Goal: Transaction & Acquisition: Book appointment/travel/reservation

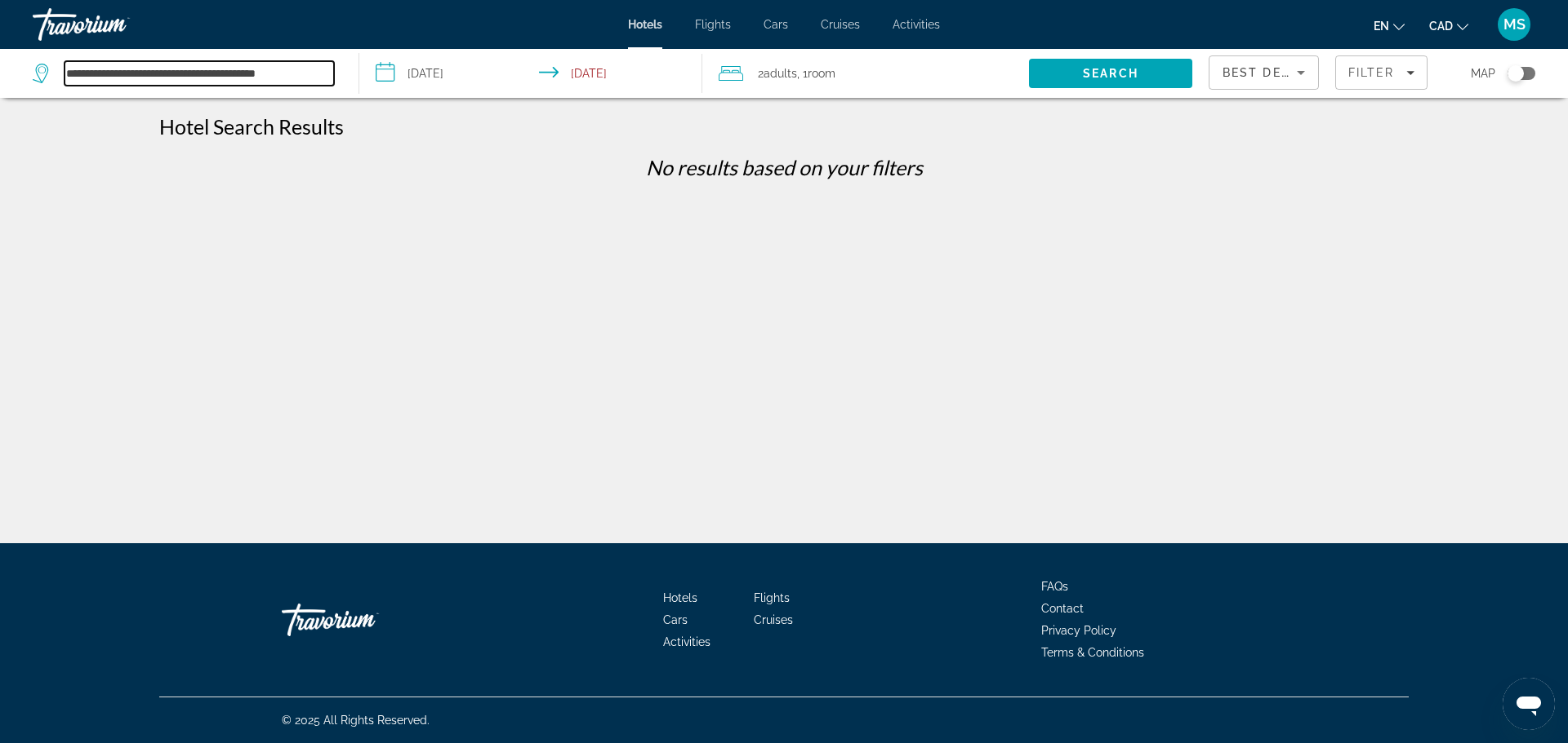
drag, startPoint x: 319, startPoint y: 73, endPoint x: 34, endPoint y: 91, distance: 285.6
click at [34, 91] on div "**********" at bounding box center [187, 73] width 309 height 49
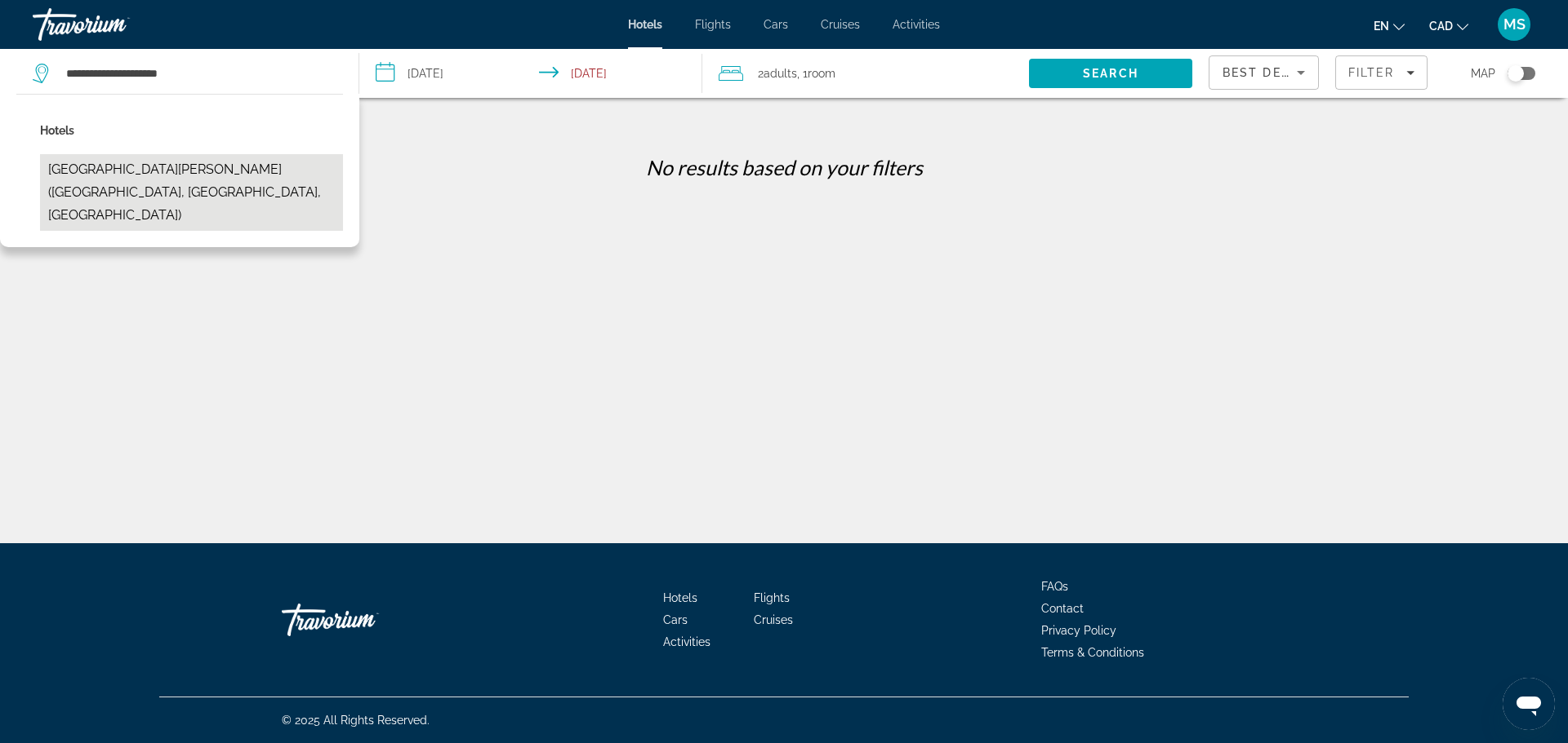
click at [125, 167] on button "[GEOGRAPHIC_DATA][PERSON_NAME] ([GEOGRAPHIC_DATA], [GEOGRAPHIC_DATA], [GEOGRAPH…" at bounding box center [191, 192] width 303 height 76
type input "**********"
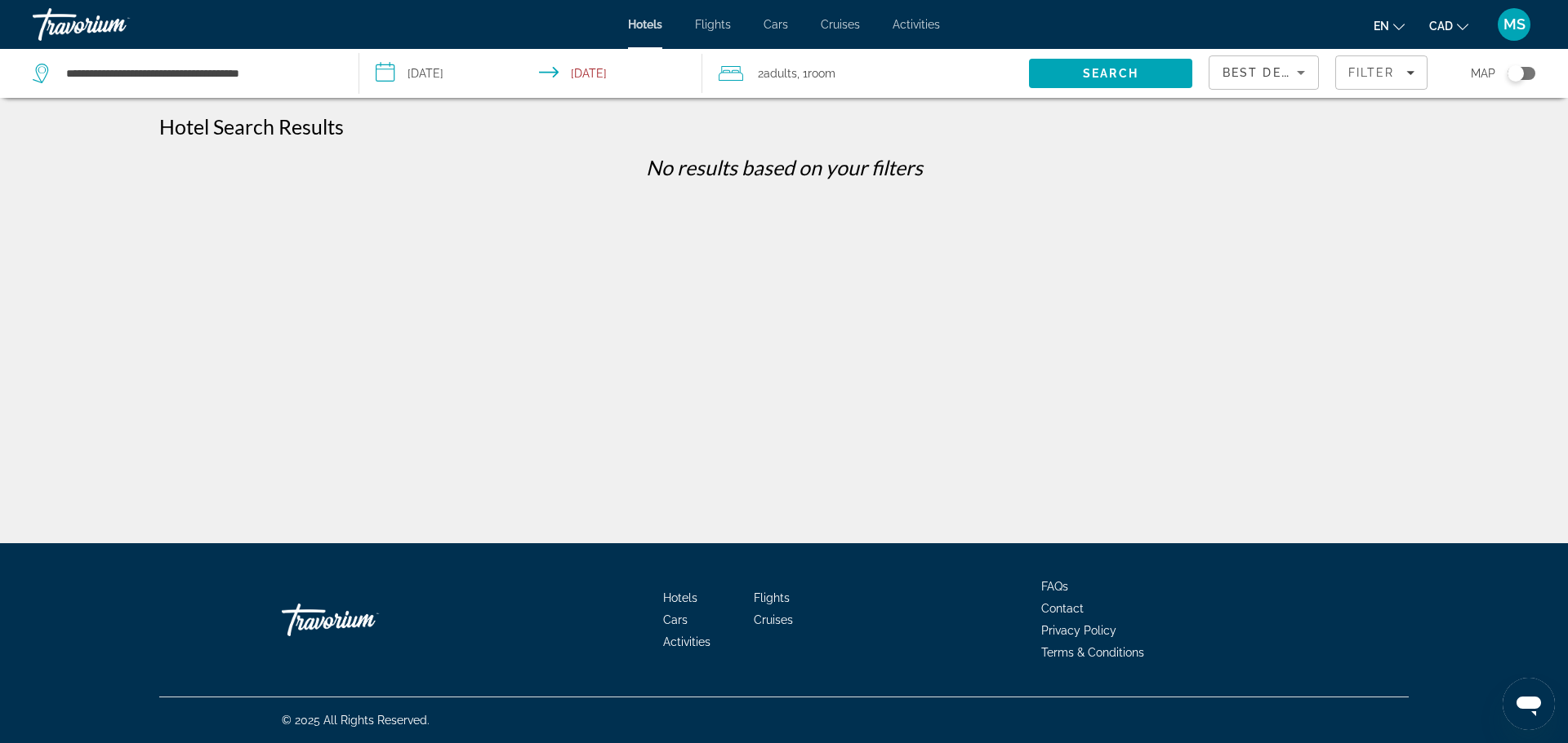
click at [443, 76] on input "**********" at bounding box center [534, 76] width 349 height 54
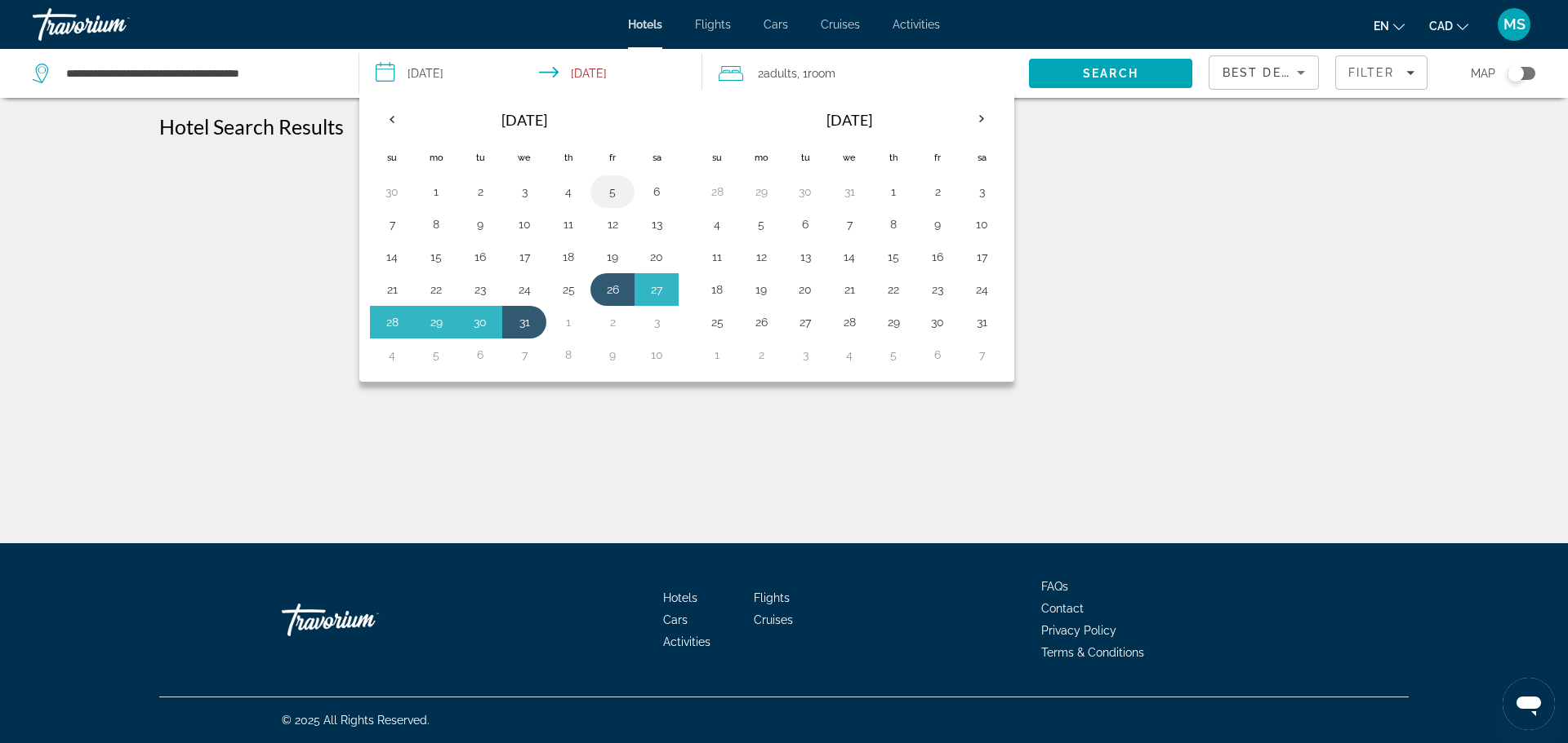
click at [616, 198] on button "5" at bounding box center [611, 192] width 26 height 23
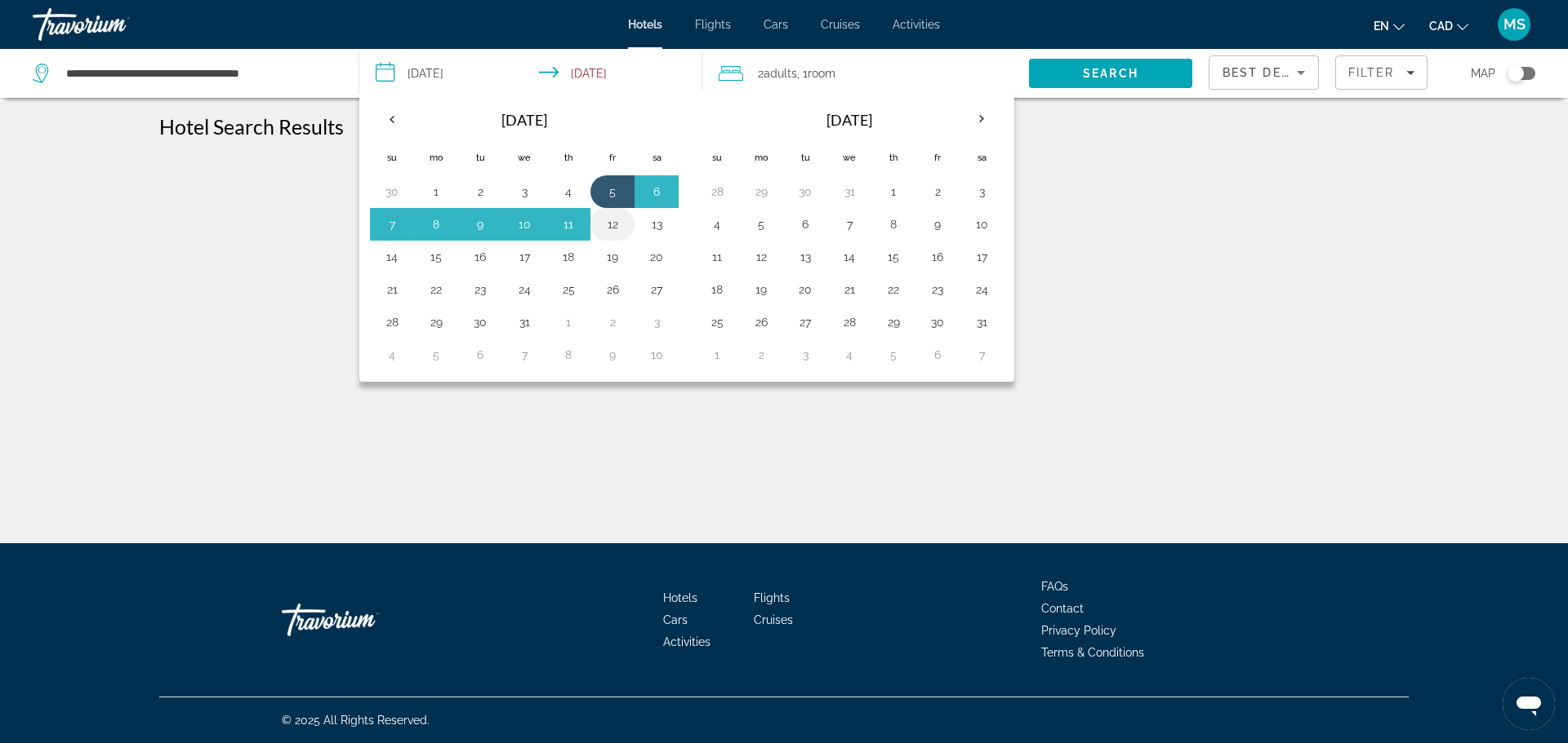
click at [621, 227] on button "12" at bounding box center [611, 225] width 26 height 23
type input "**********"
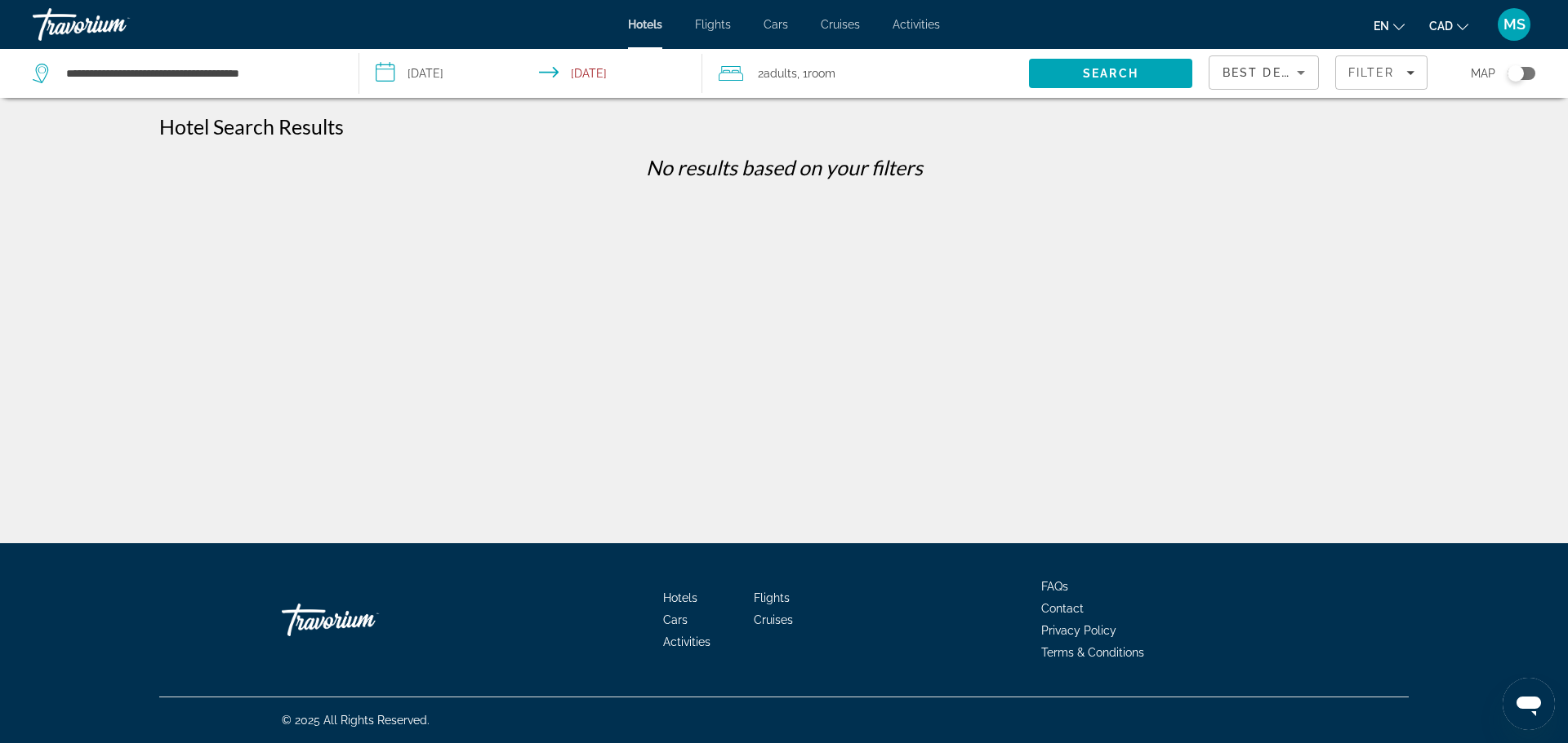
click at [766, 76] on span "Adults" at bounding box center [780, 74] width 33 height 13
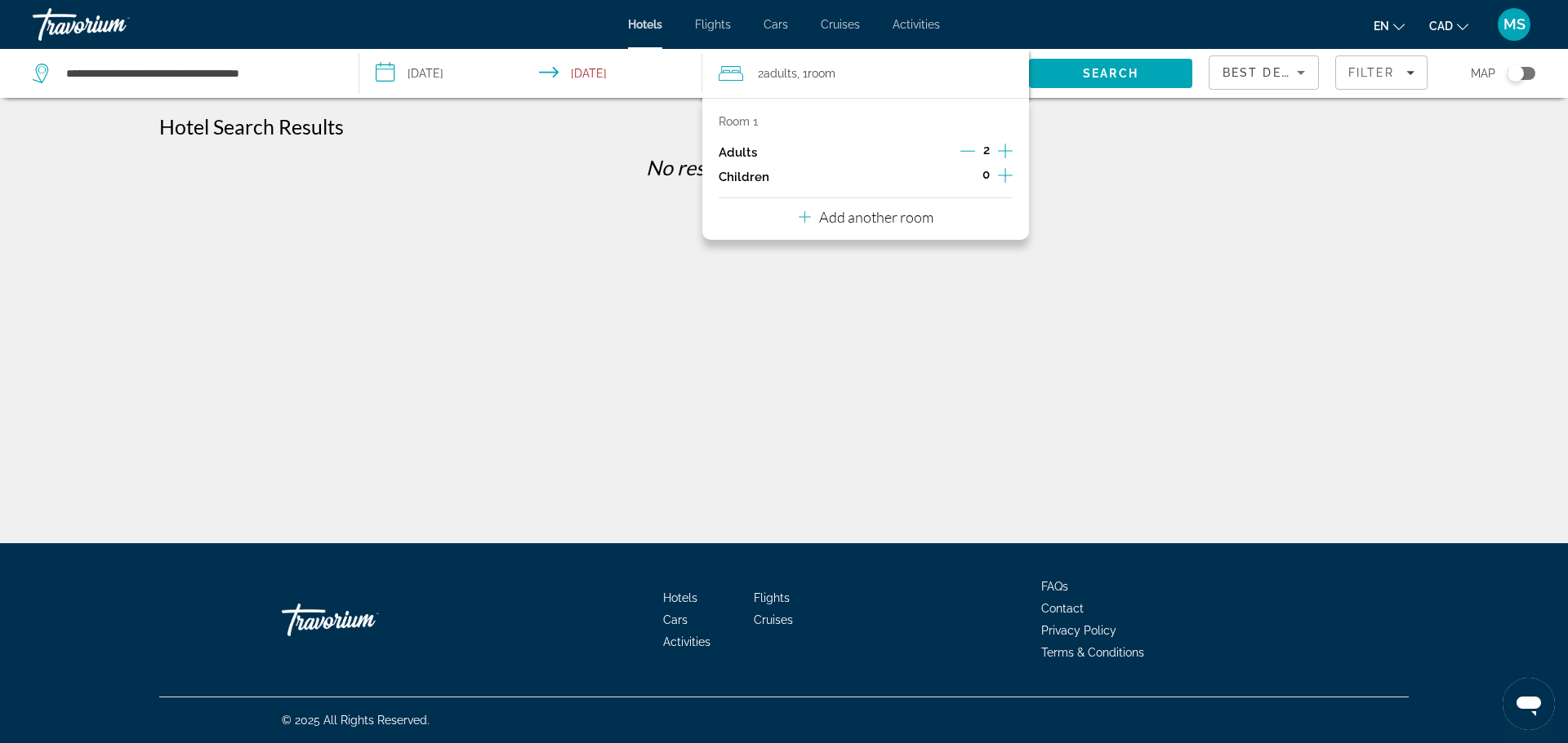
click at [1000, 149] on icon "Increment adults" at bounding box center [1005, 151] width 14 height 19
click at [1137, 72] on span "Search" at bounding box center [1111, 74] width 55 height 13
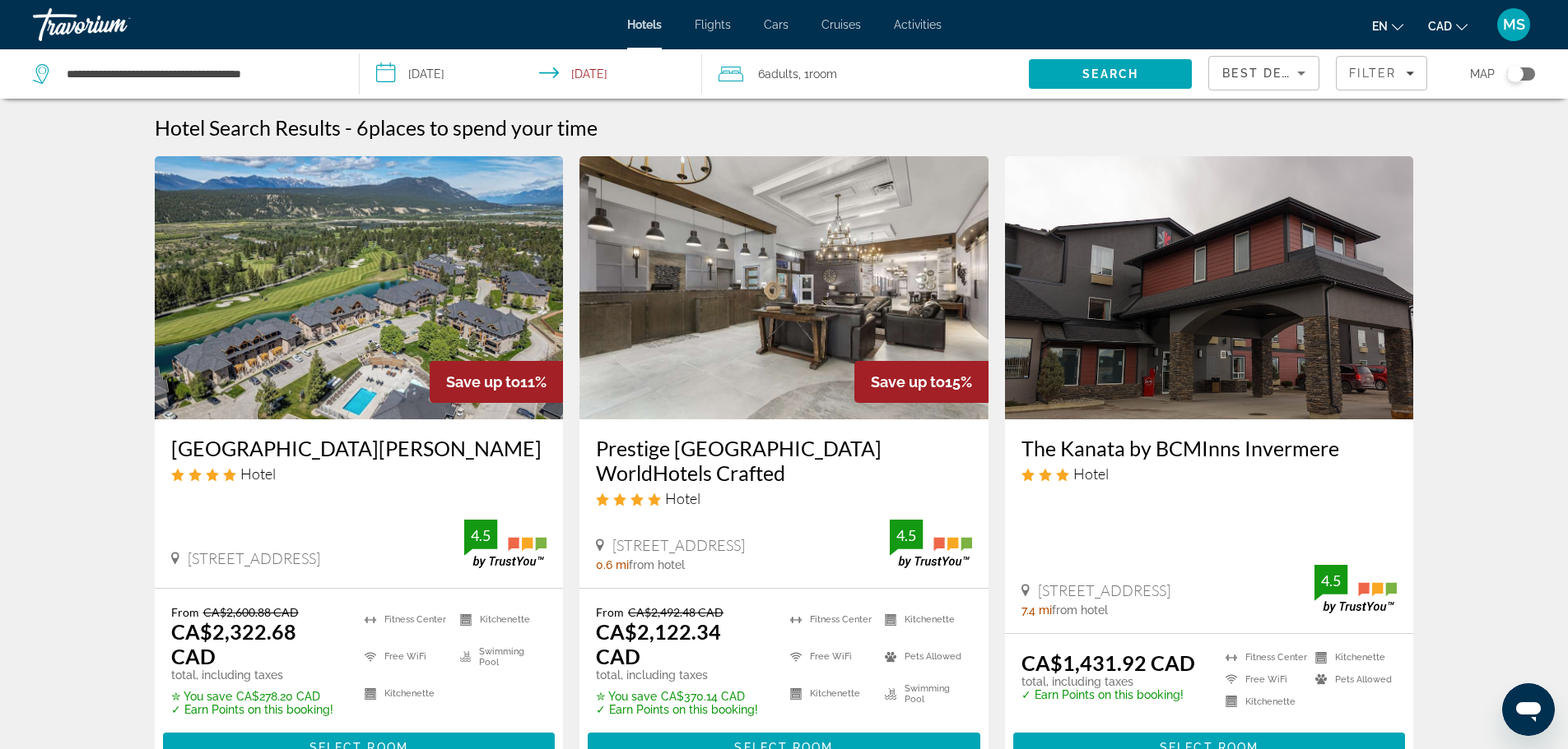
click at [339, 347] on img "Main content" at bounding box center [359, 287] width 409 height 263
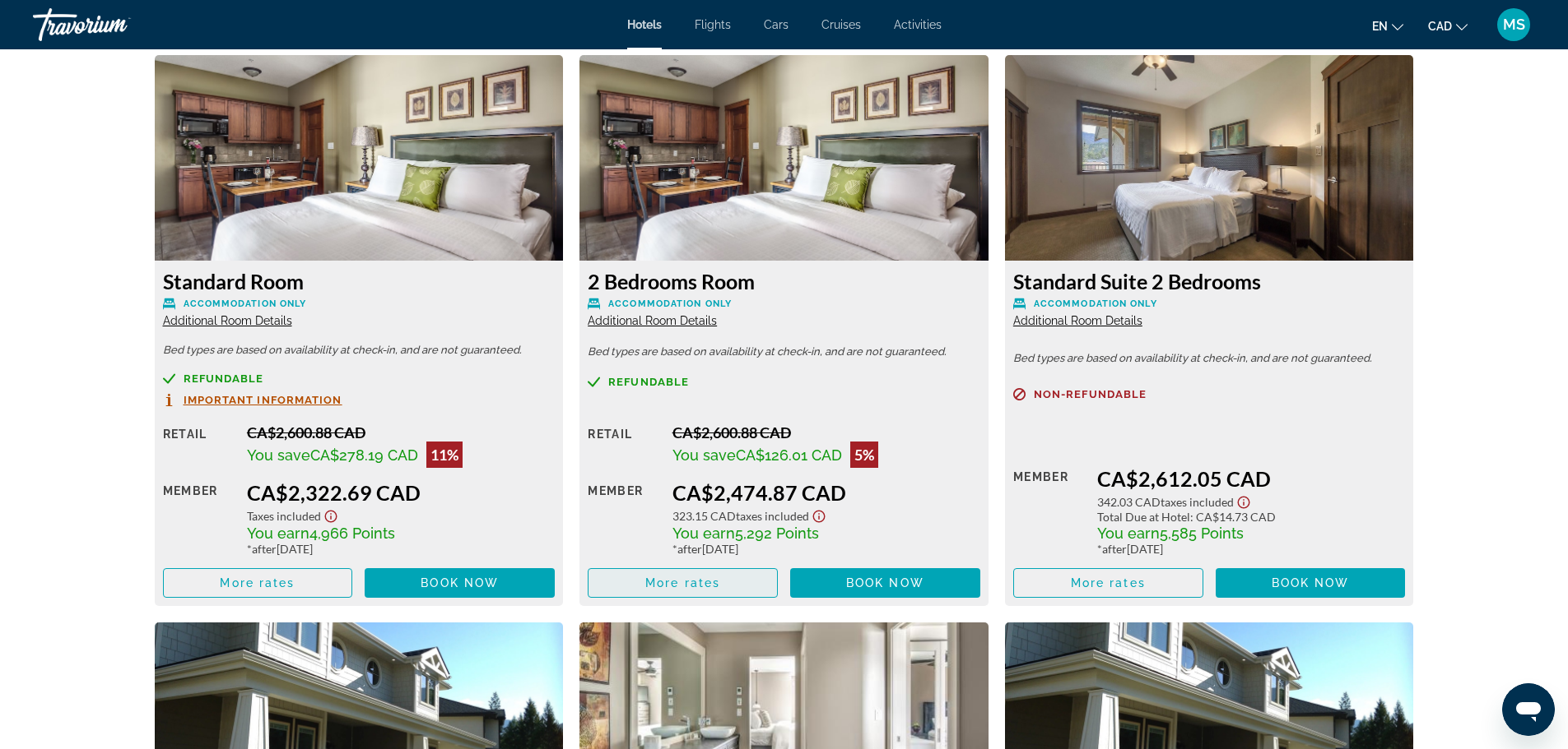
scroll to position [2275, 0]
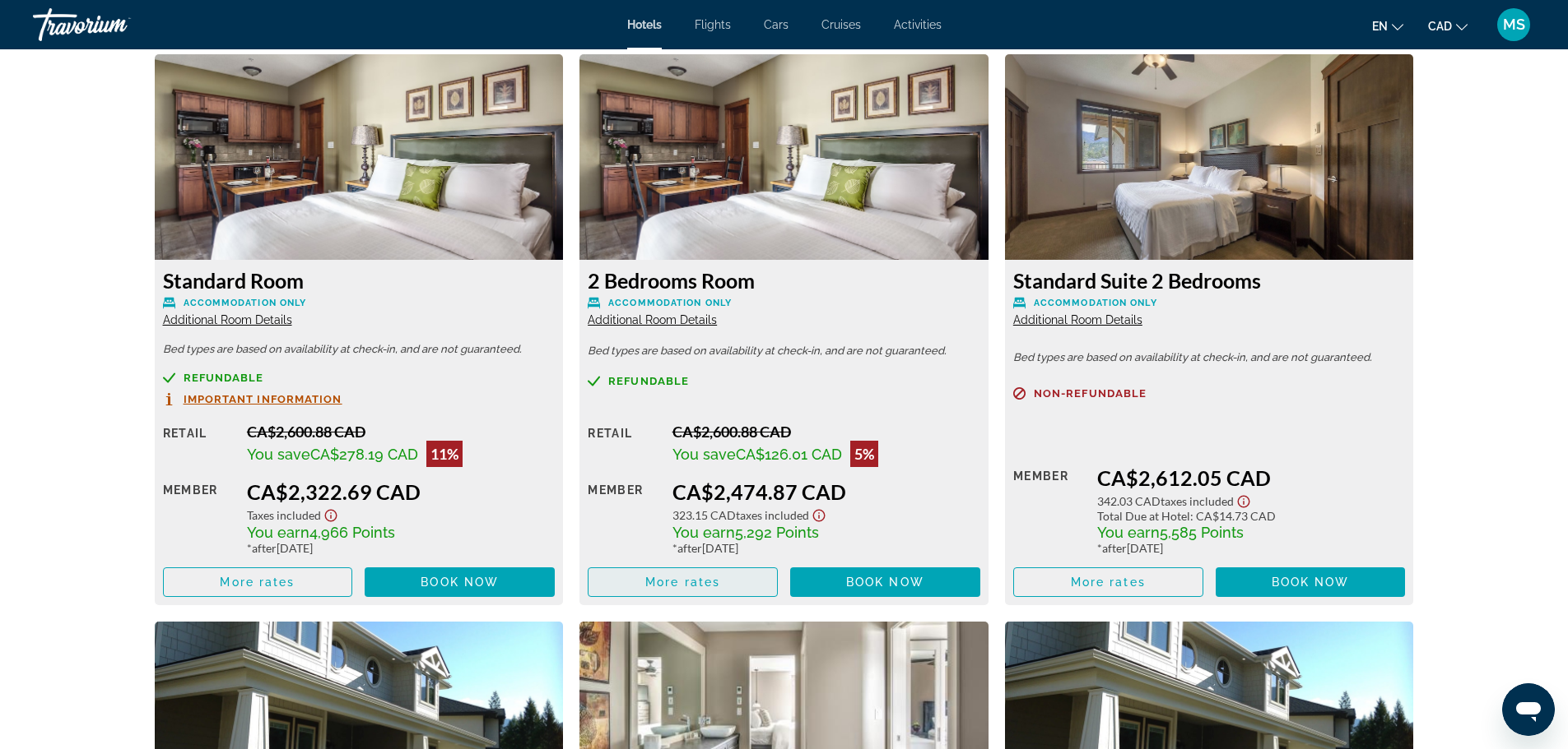
click at [699, 585] on span "More rates" at bounding box center [683, 582] width 75 height 13
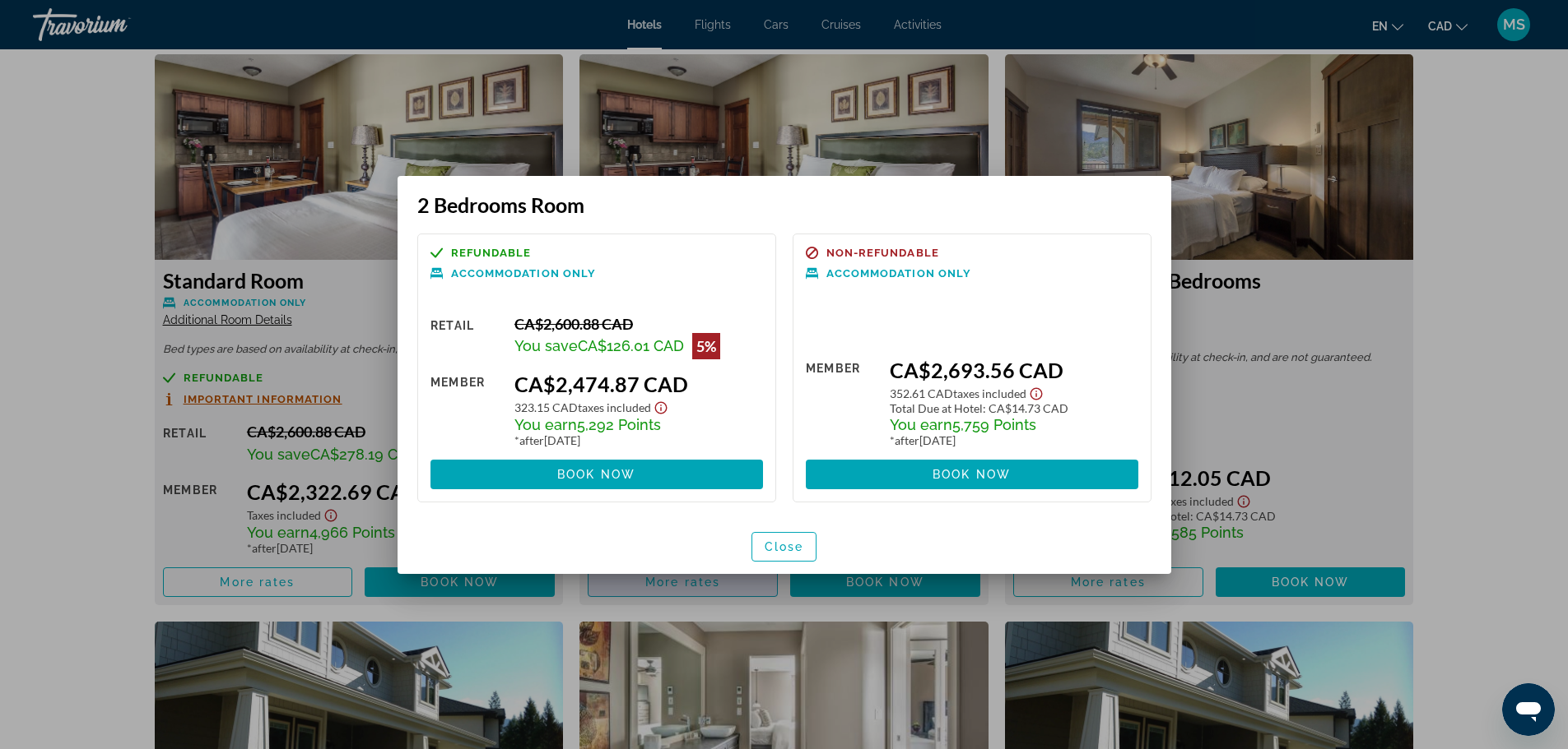
scroll to position [0, 0]
click at [778, 548] on span "Close" at bounding box center [784, 548] width 40 height 13
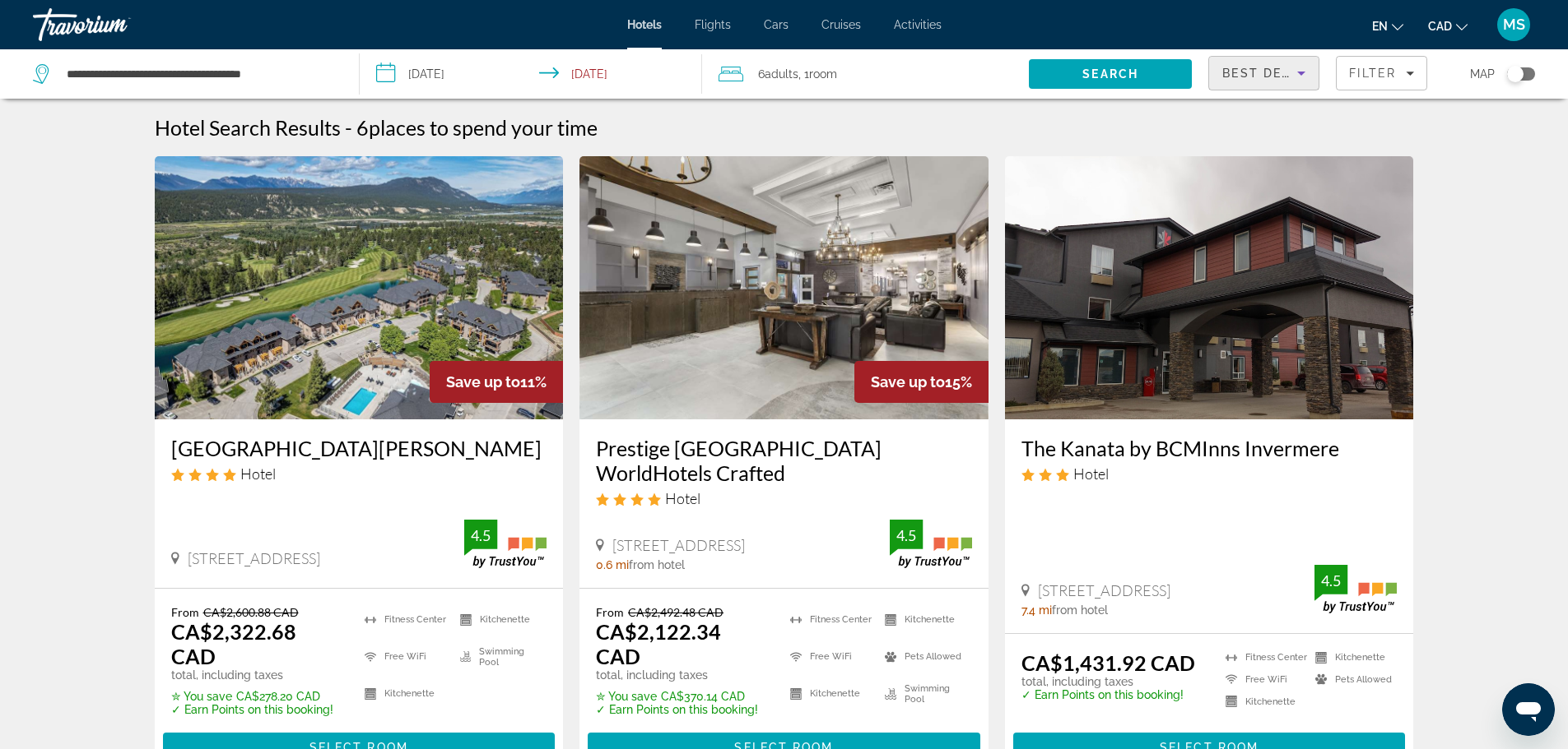
click at [1295, 70] on icon "Sort by" at bounding box center [1301, 73] width 19 height 19
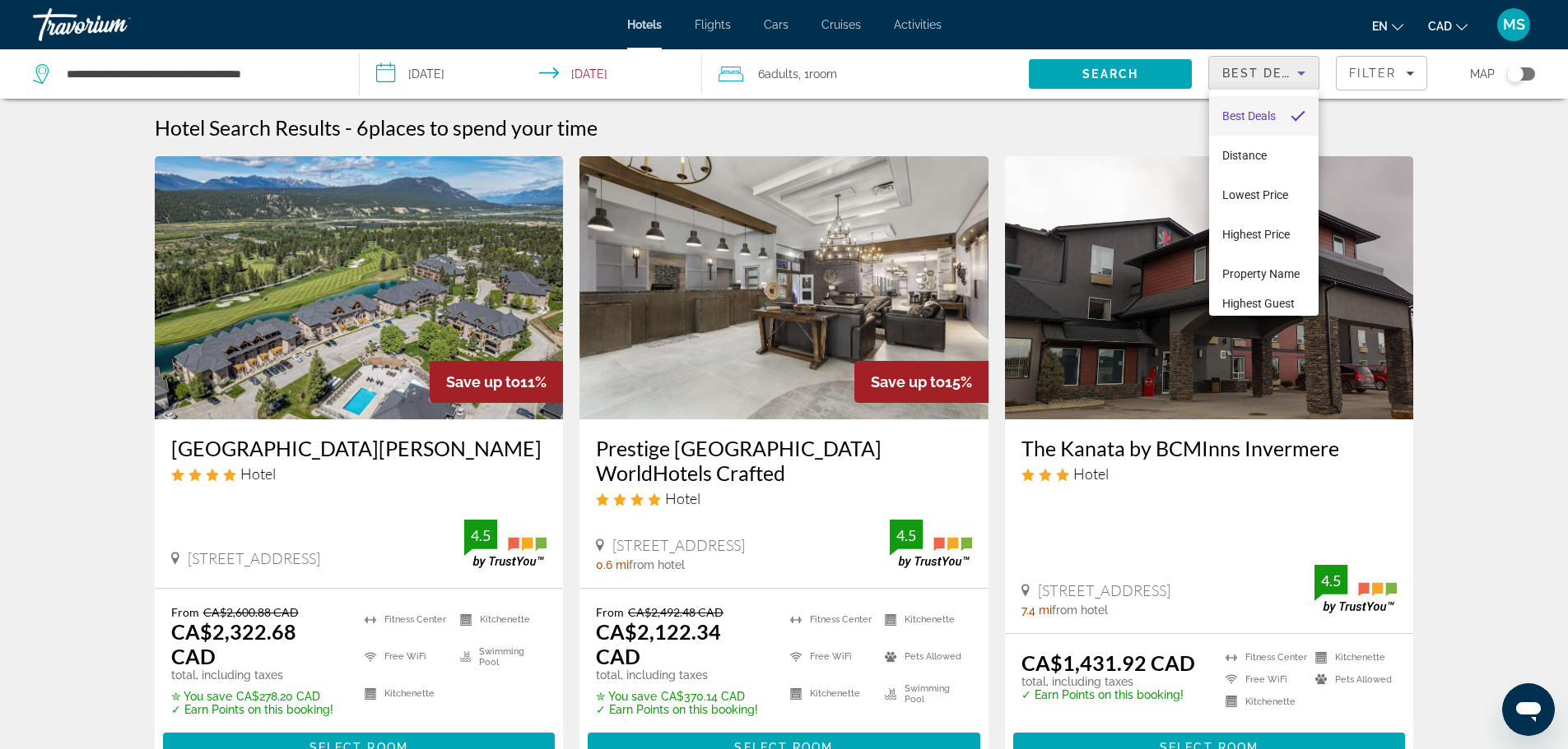
click at [1250, 120] on span "Best Deals" at bounding box center [1248, 117] width 53 height 13
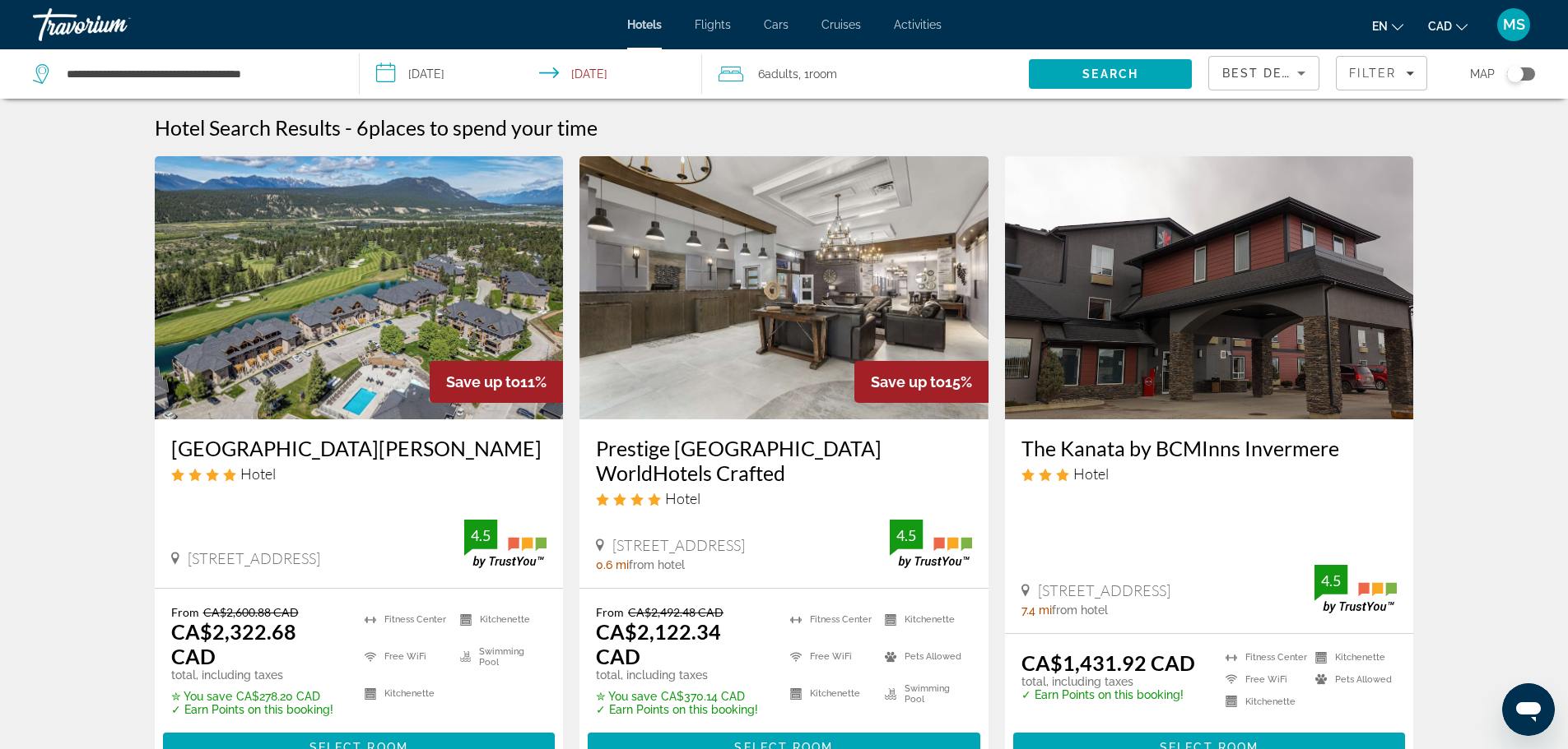
click at [1460, 24] on icon "Change currency" at bounding box center [1462, 27] width 12 height 12
click at [1460, 27] on icon "Change currency" at bounding box center [1462, 27] width 12 height 12
click at [1523, 26] on span "MS" at bounding box center [1513, 24] width 22 height 16
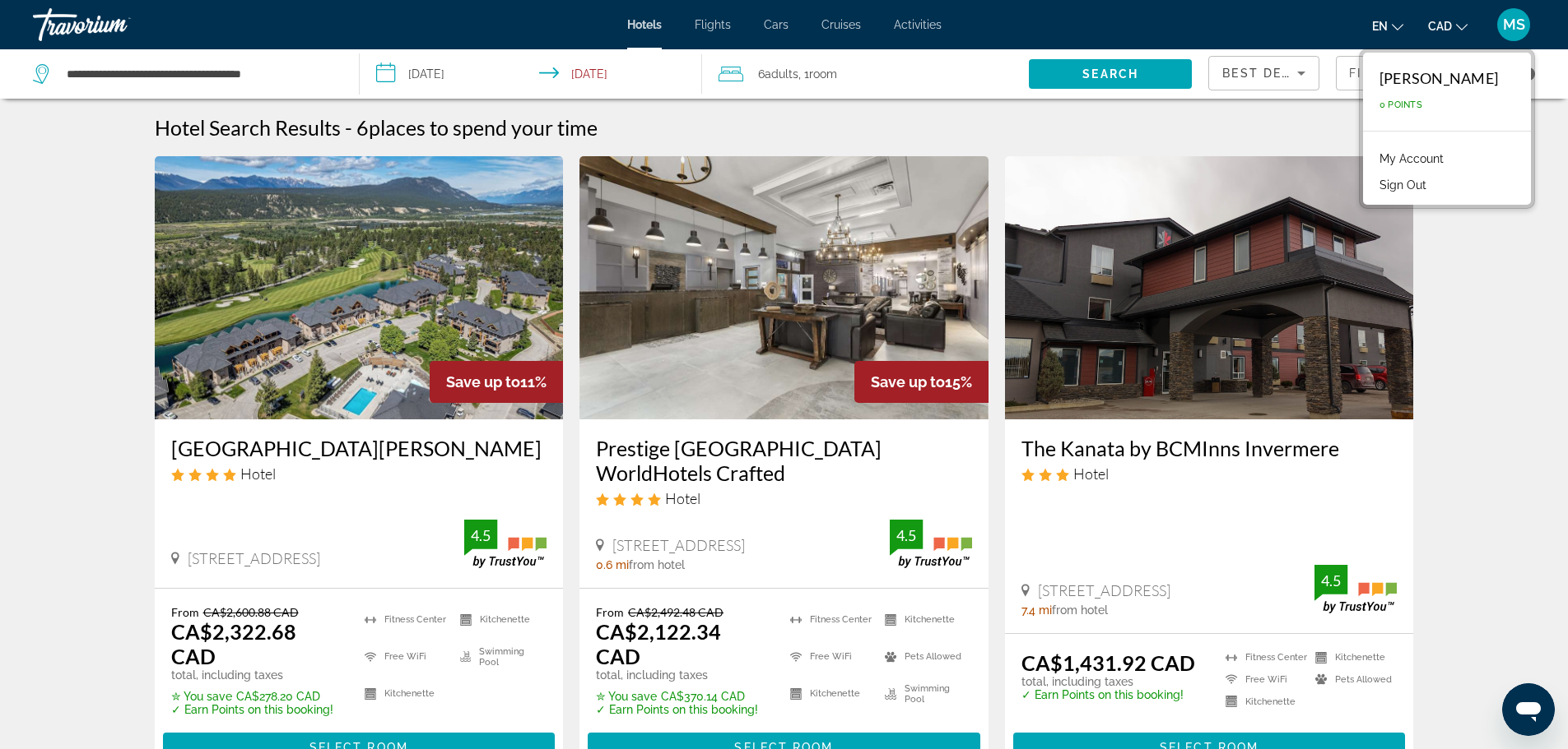
click at [1396, 31] on button "en English Español Français Italiano Português русский" at bounding box center [1388, 26] width 31 height 24
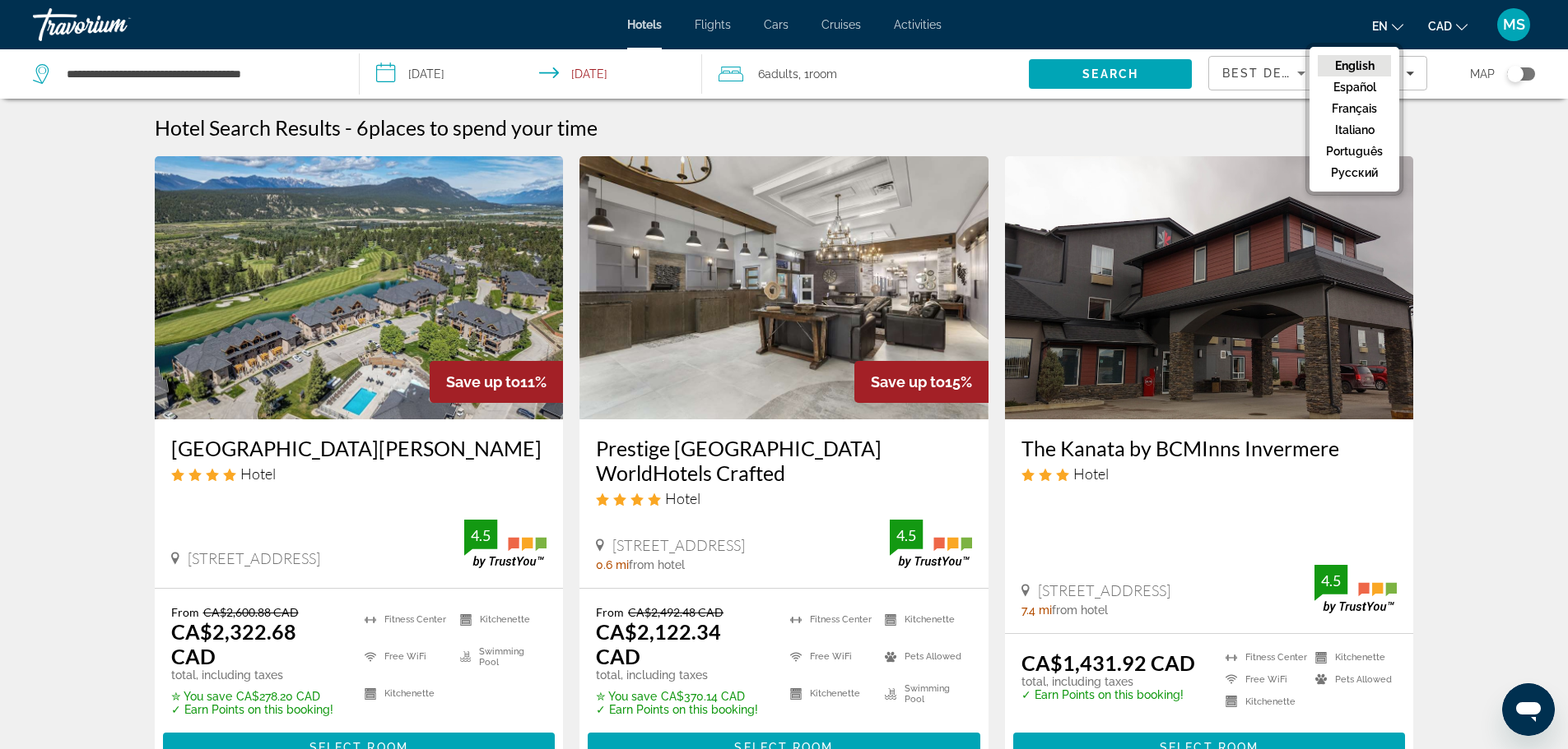
click at [1400, 31] on button "en English Español Français Italiano Português русский" at bounding box center [1388, 26] width 31 height 24
click at [811, 75] on span ", 1 Room rooms" at bounding box center [818, 74] width 39 height 23
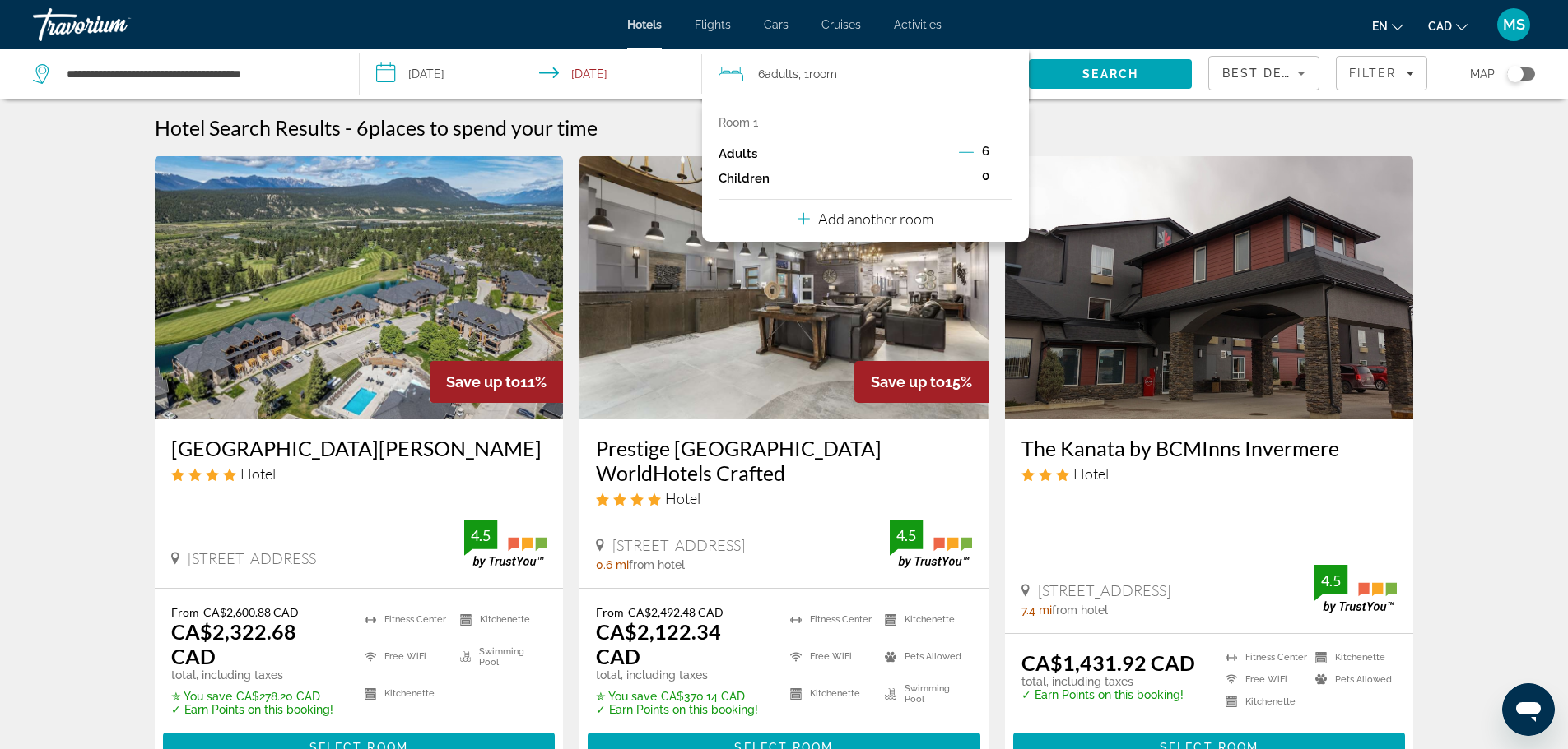
click at [961, 149] on icon "Decrement adults" at bounding box center [965, 151] width 14 height 14
click at [961, 149] on icon "Decrement adults" at bounding box center [966, 151] width 14 height 14
click at [960, 144] on button "Decrement adults" at bounding box center [966, 153] width 14 height 19
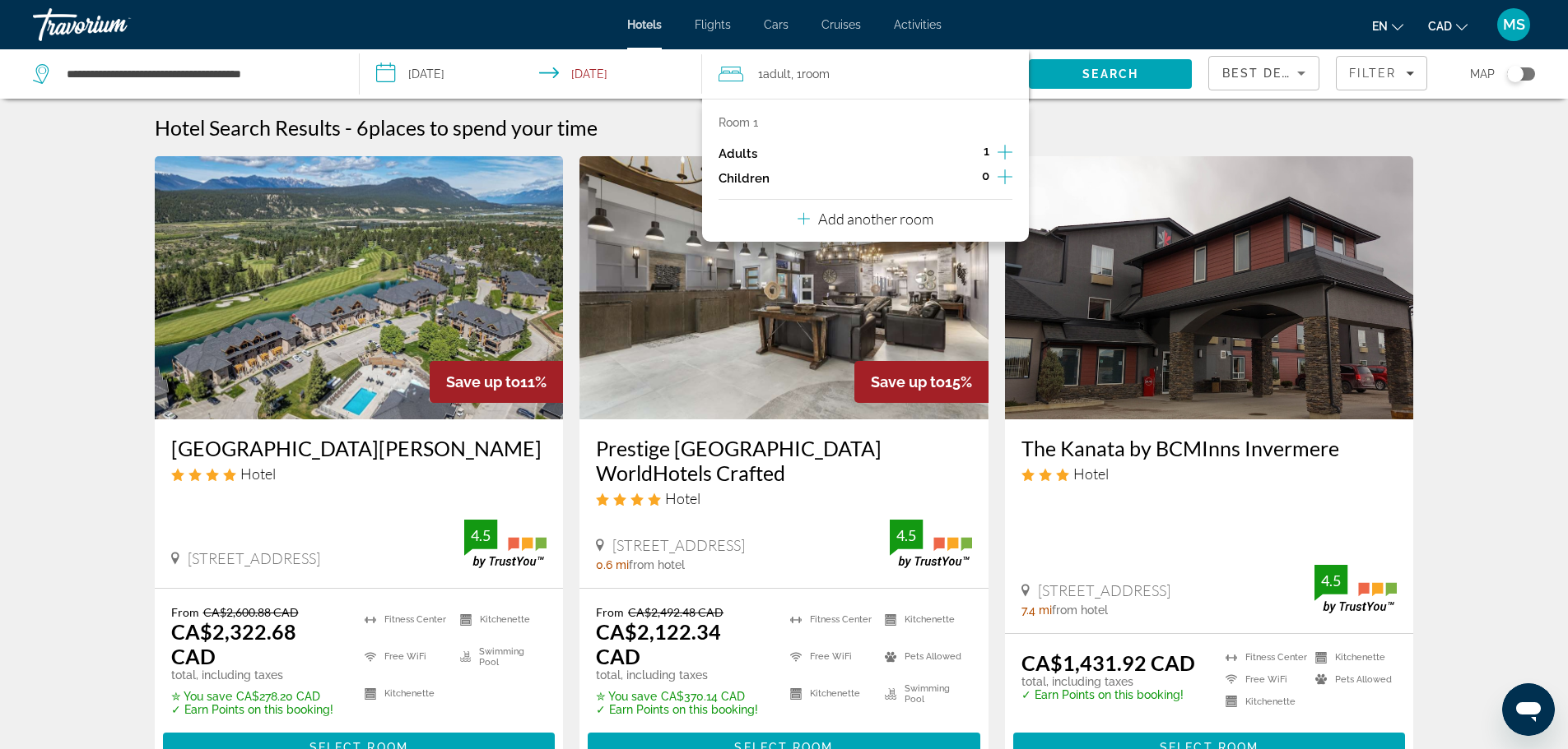
click at [1005, 151] on icon "Increment adults" at bounding box center [1004, 151] width 14 height 14
click at [997, 142] on button "Increment adults" at bounding box center [1004, 154] width 14 height 25
click at [963, 146] on icon "Decrement adults" at bounding box center [966, 151] width 14 height 14
click at [1075, 78] on span "Search" at bounding box center [1110, 73] width 163 height 40
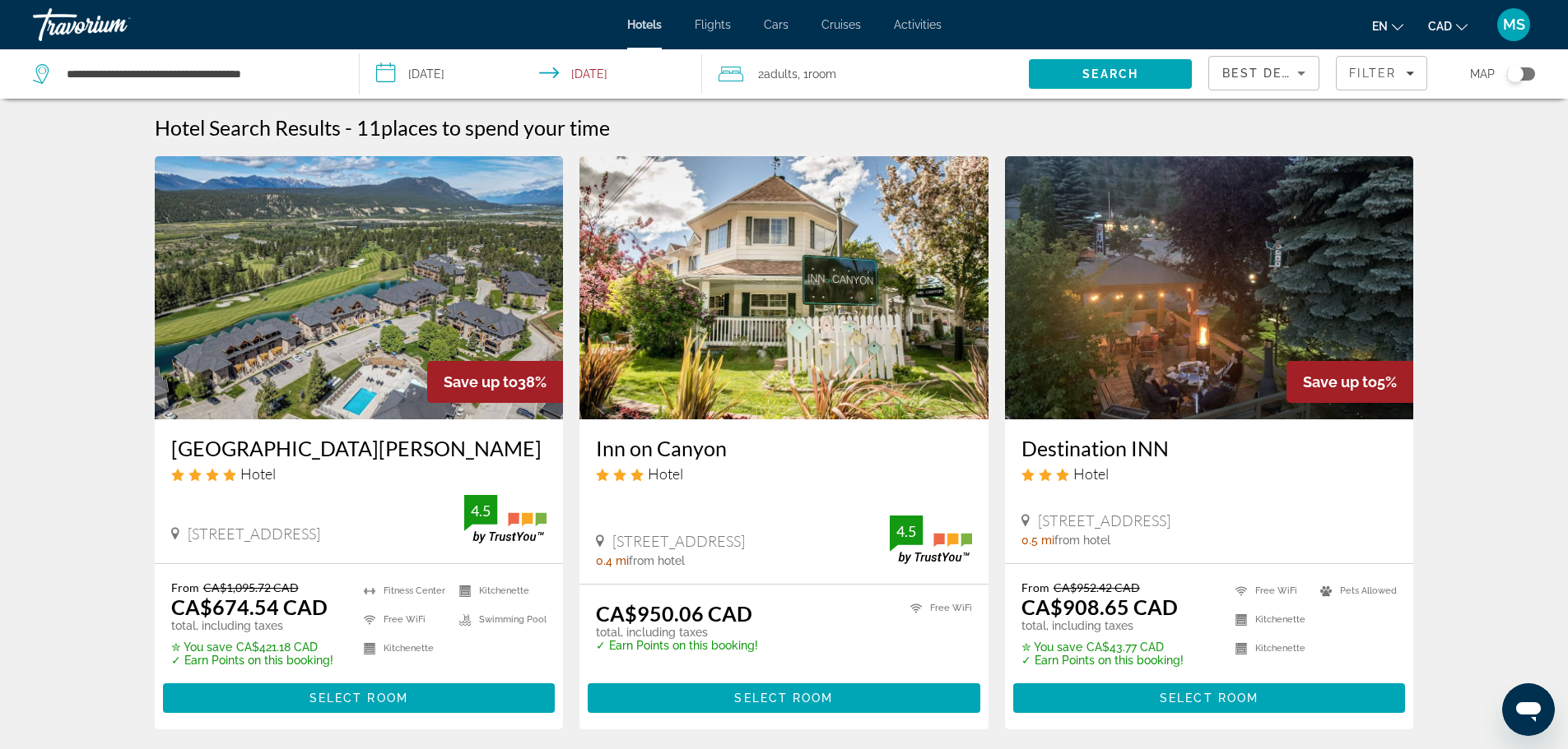
click at [411, 299] on img "Main content" at bounding box center [359, 287] width 409 height 263
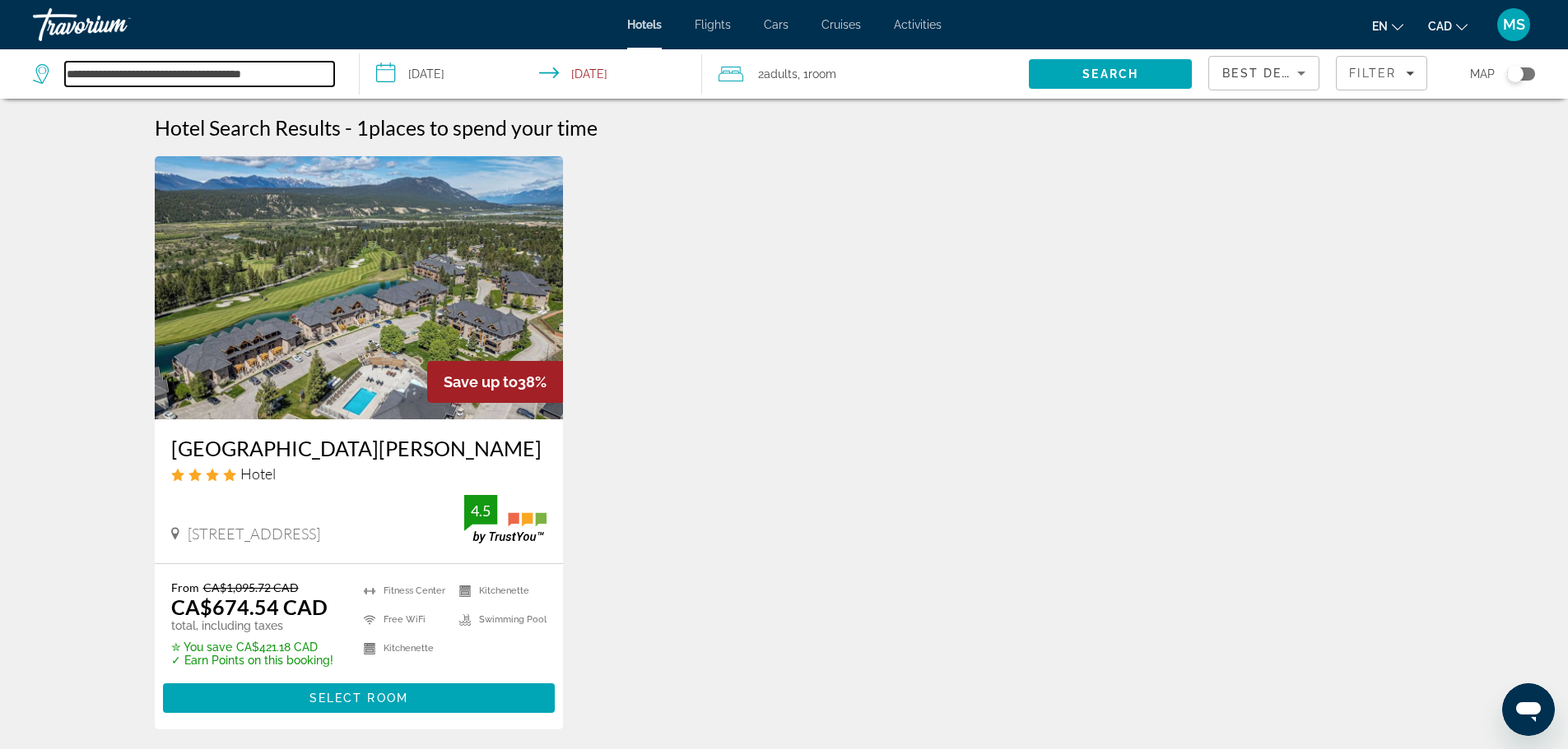
click at [309, 67] on input "**********" at bounding box center [199, 74] width 269 height 25
type input "*"
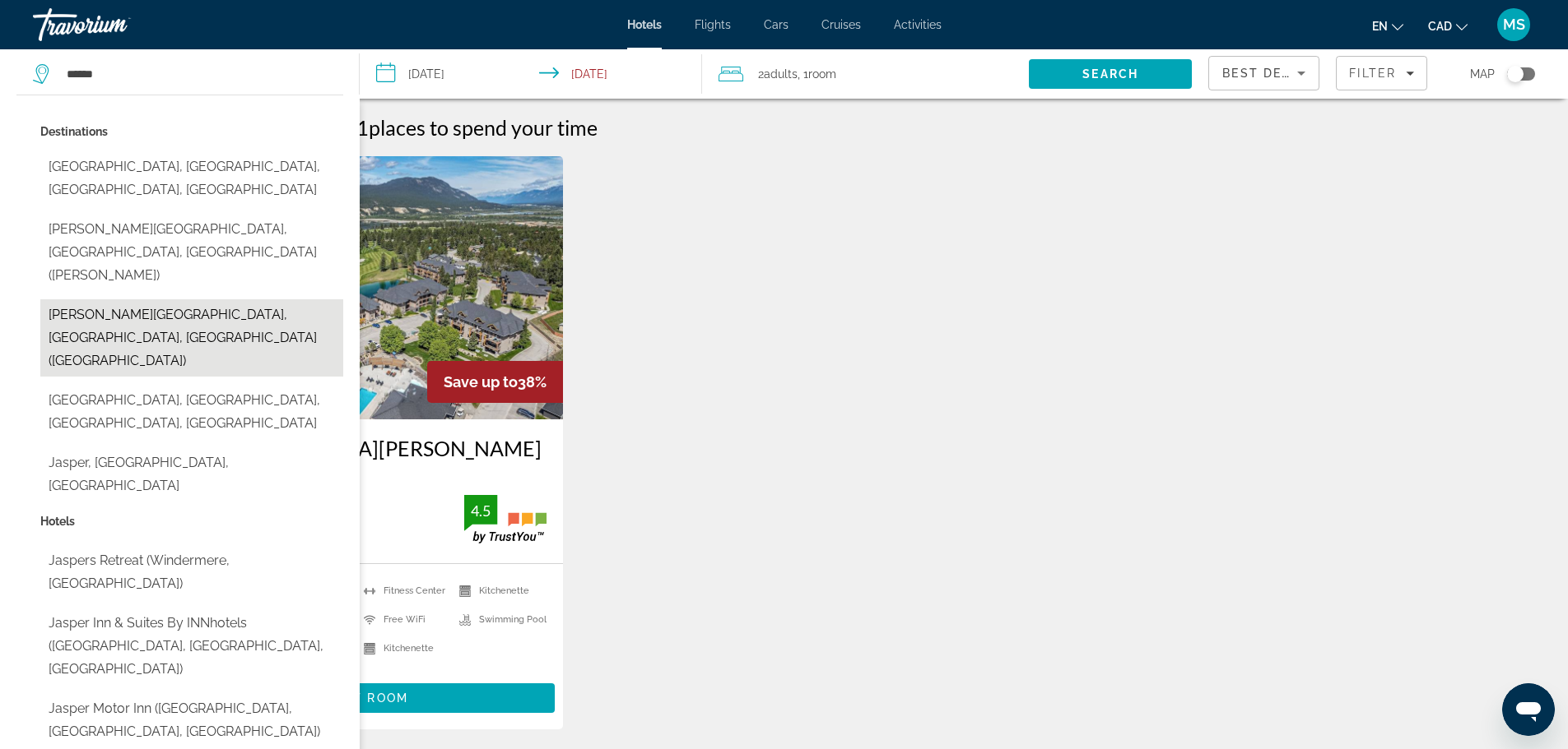
click at [150, 300] on button "[PERSON_NAME][GEOGRAPHIC_DATA], [GEOGRAPHIC_DATA], [GEOGRAPHIC_DATA] ([GEOGRAPH…" at bounding box center [192, 338] width 303 height 77
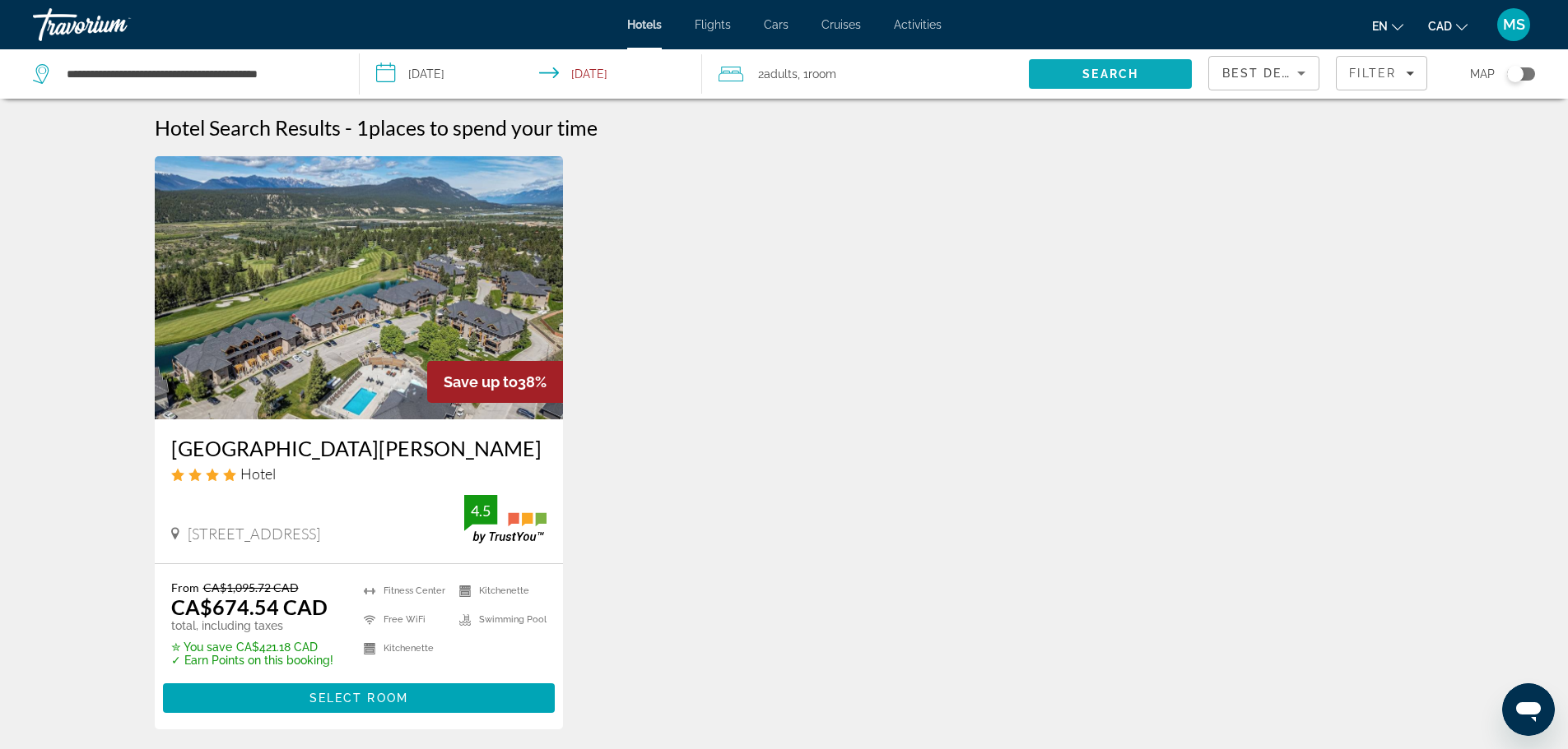
click at [1124, 76] on span "Search" at bounding box center [1110, 74] width 56 height 13
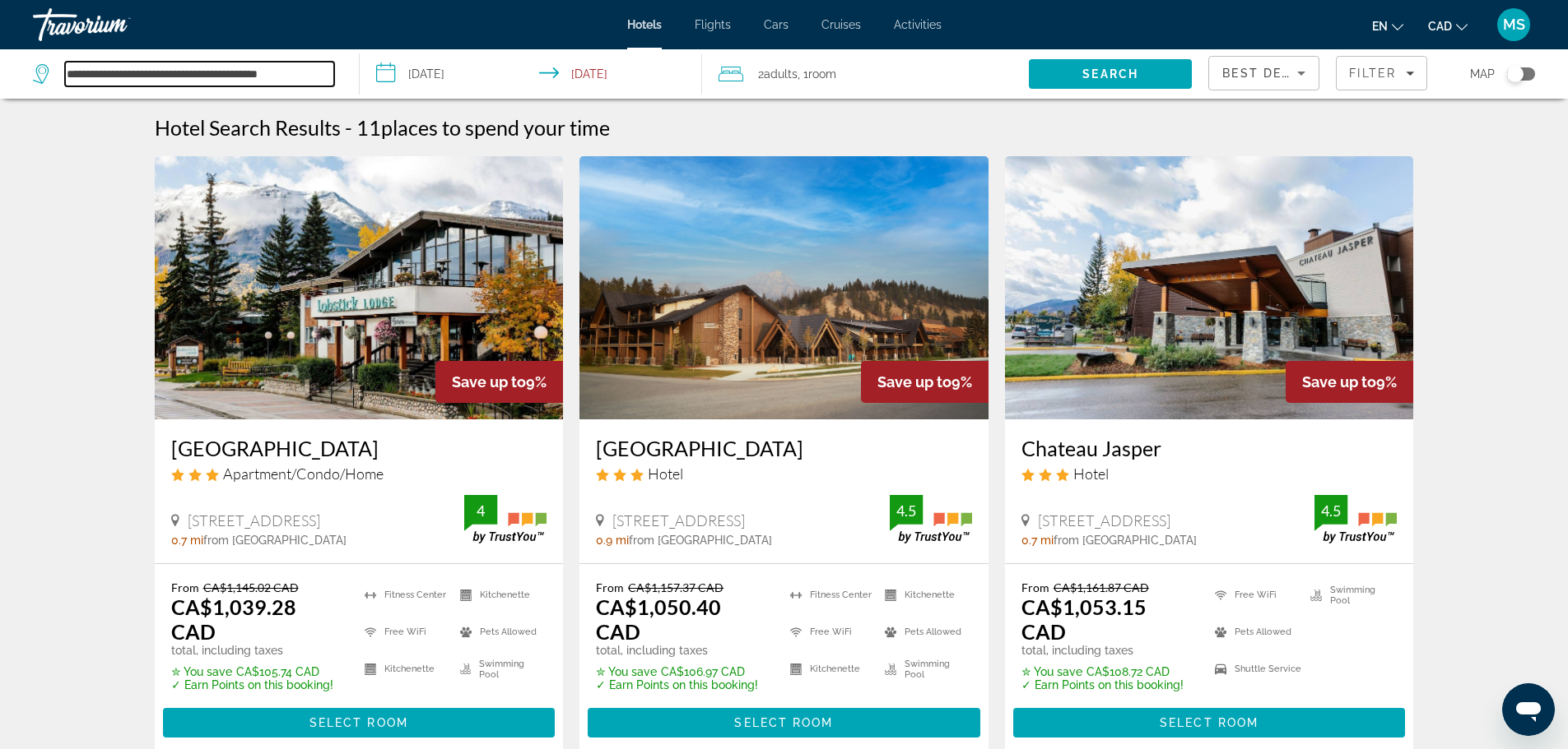
click at [270, 79] on input "**********" at bounding box center [199, 74] width 269 height 25
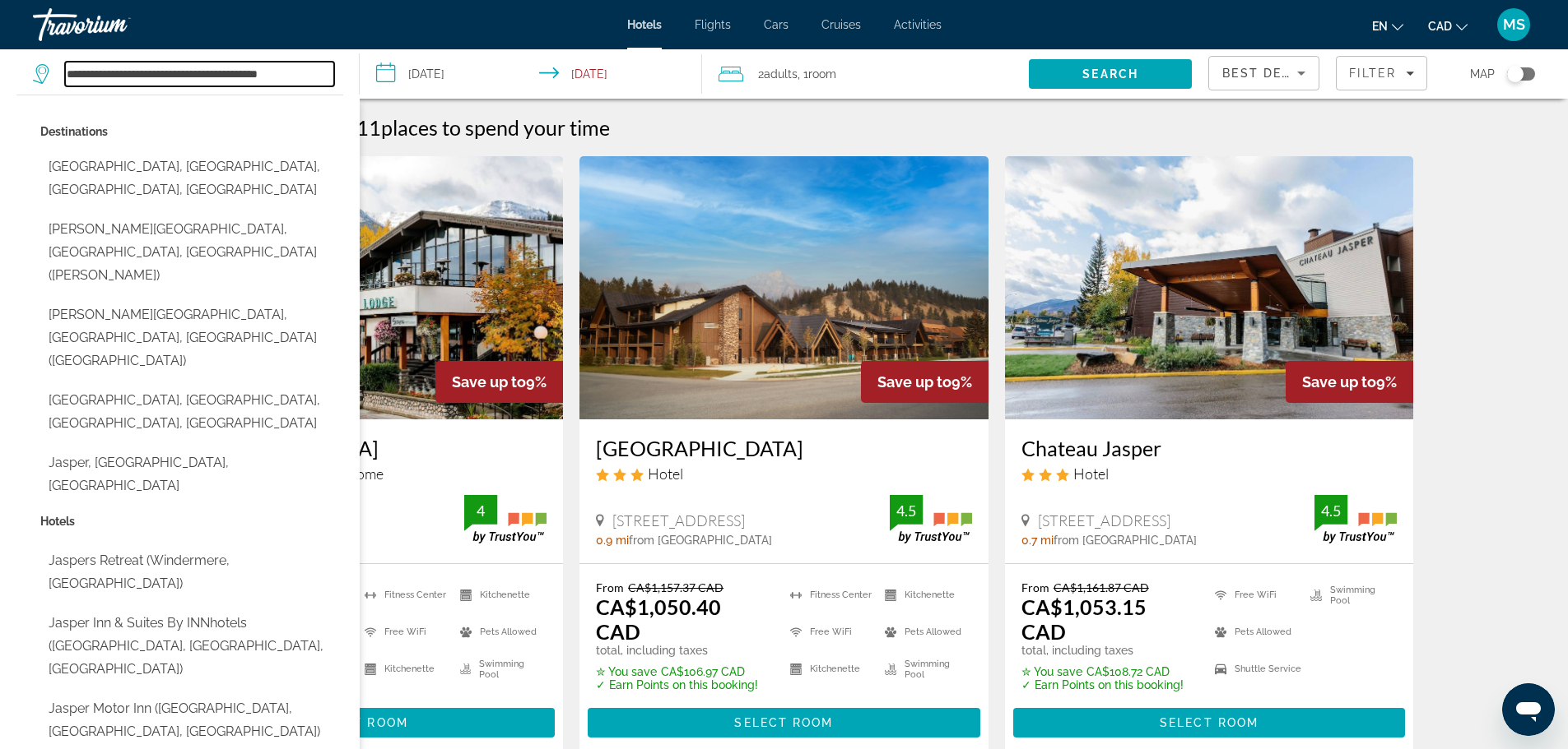
drag, startPoint x: 319, startPoint y: 74, endPoint x: 26, endPoint y: 98, distance: 294.0
click at [33, 98] on div "**********" at bounding box center [187, 73] width 310 height 49
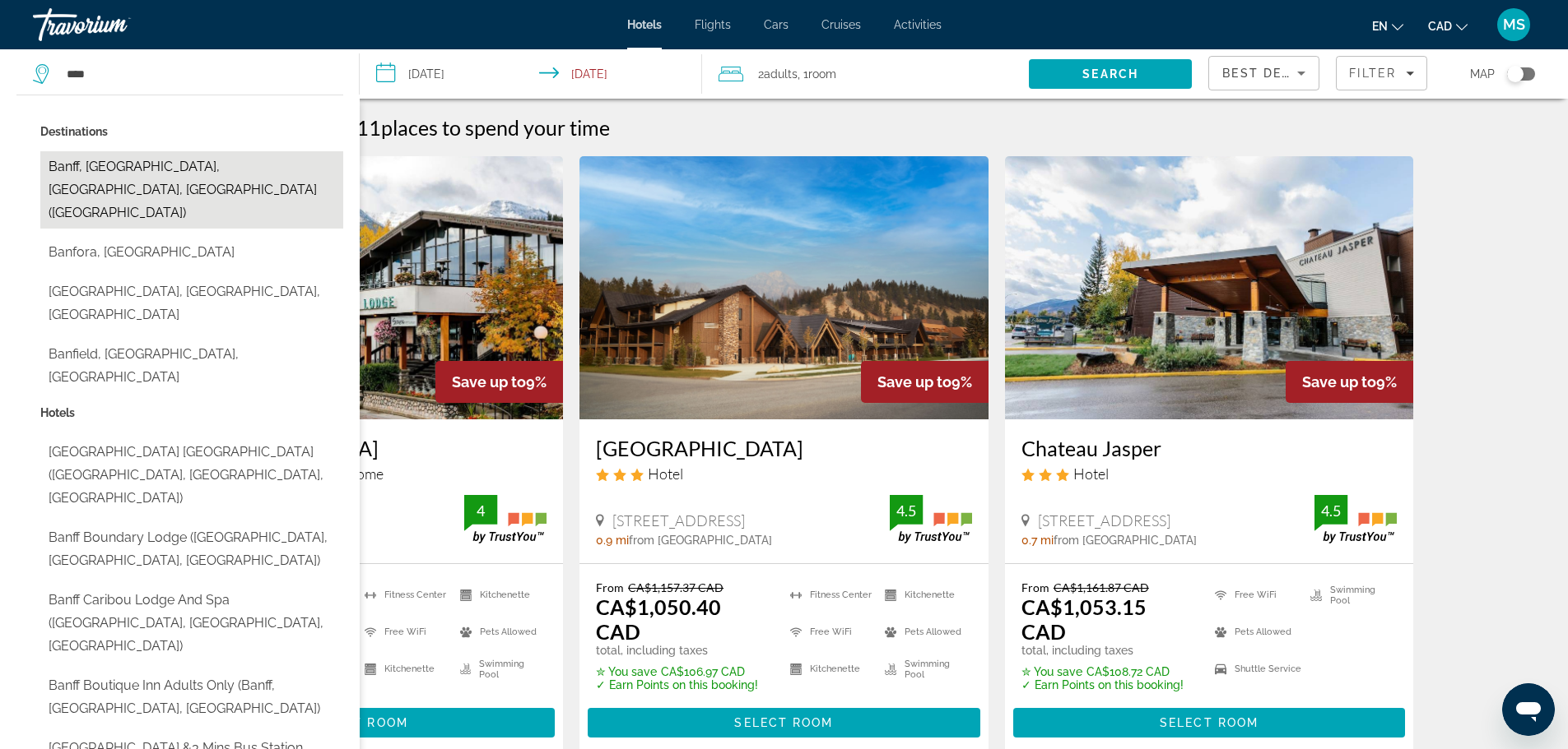
click at [111, 161] on button "Banff, [GEOGRAPHIC_DATA], [GEOGRAPHIC_DATA], [GEOGRAPHIC_DATA] ([GEOGRAPHIC_DAT…" at bounding box center [192, 190] width 303 height 77
type input "**********"
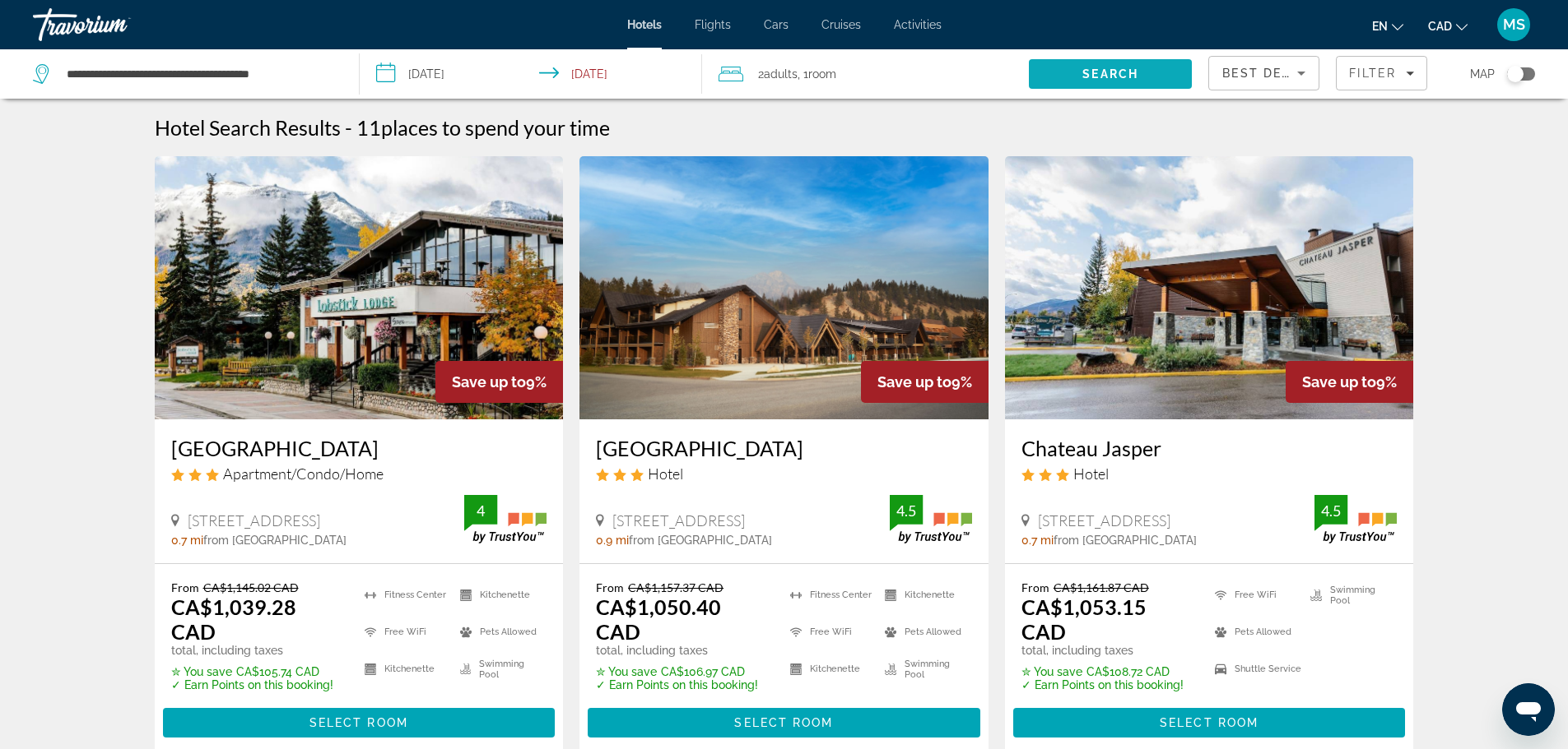
click at [1099, 68] on span "Search" at bounding box center [1110, 74] width 56 height 13
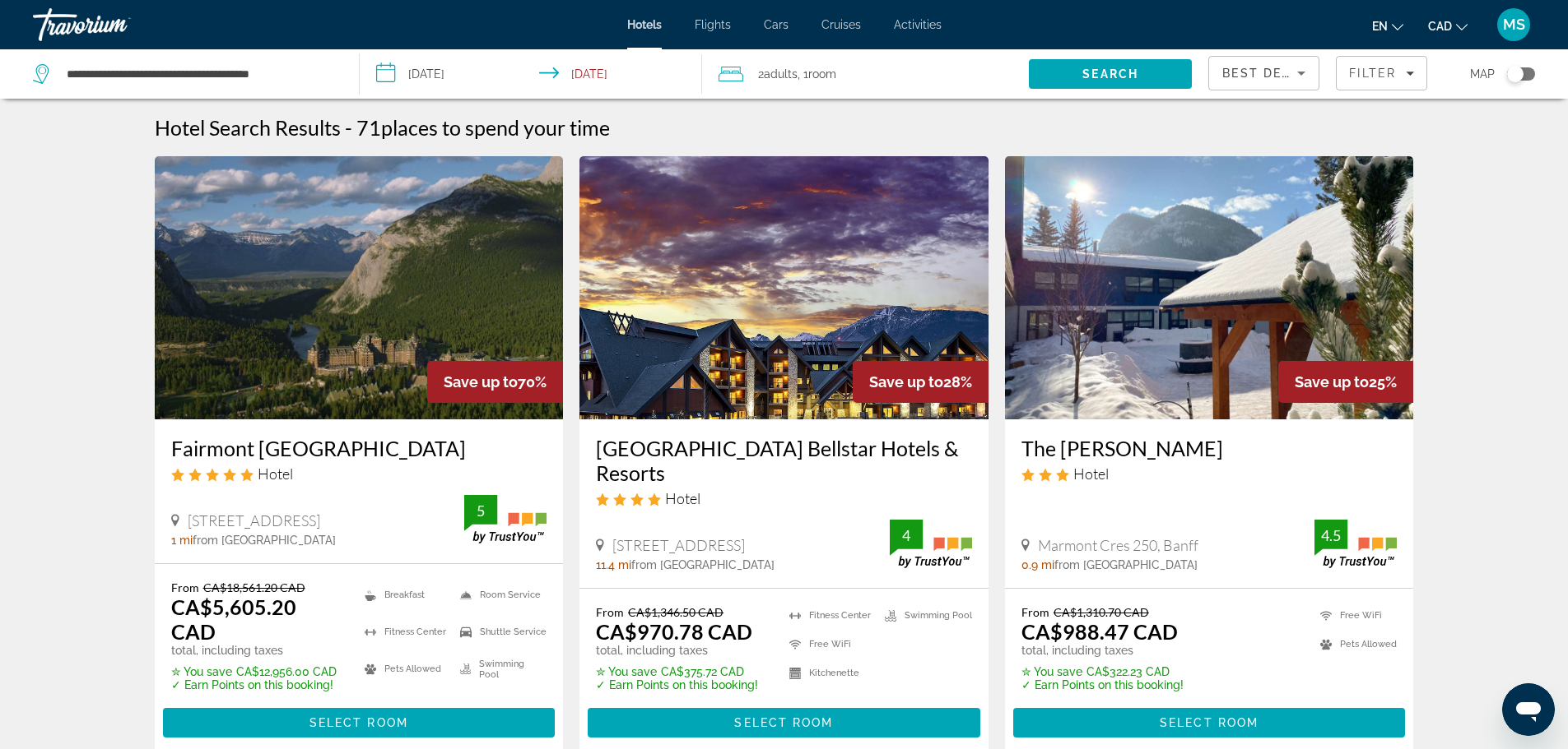
click at [1260, 309] on img "Main content" at bounding box center [1209, 287] width 409 height 263
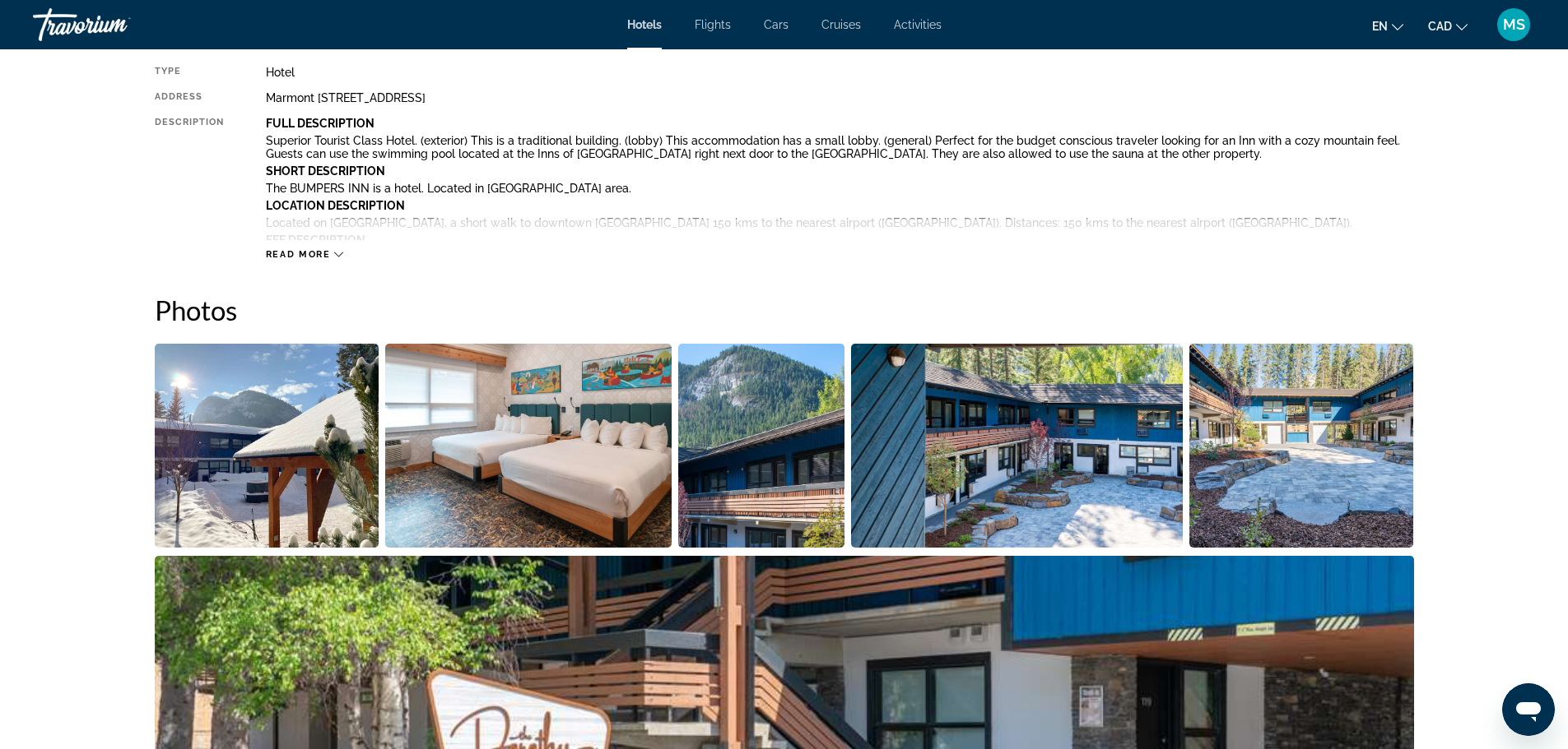
scroll to position [604, 0]
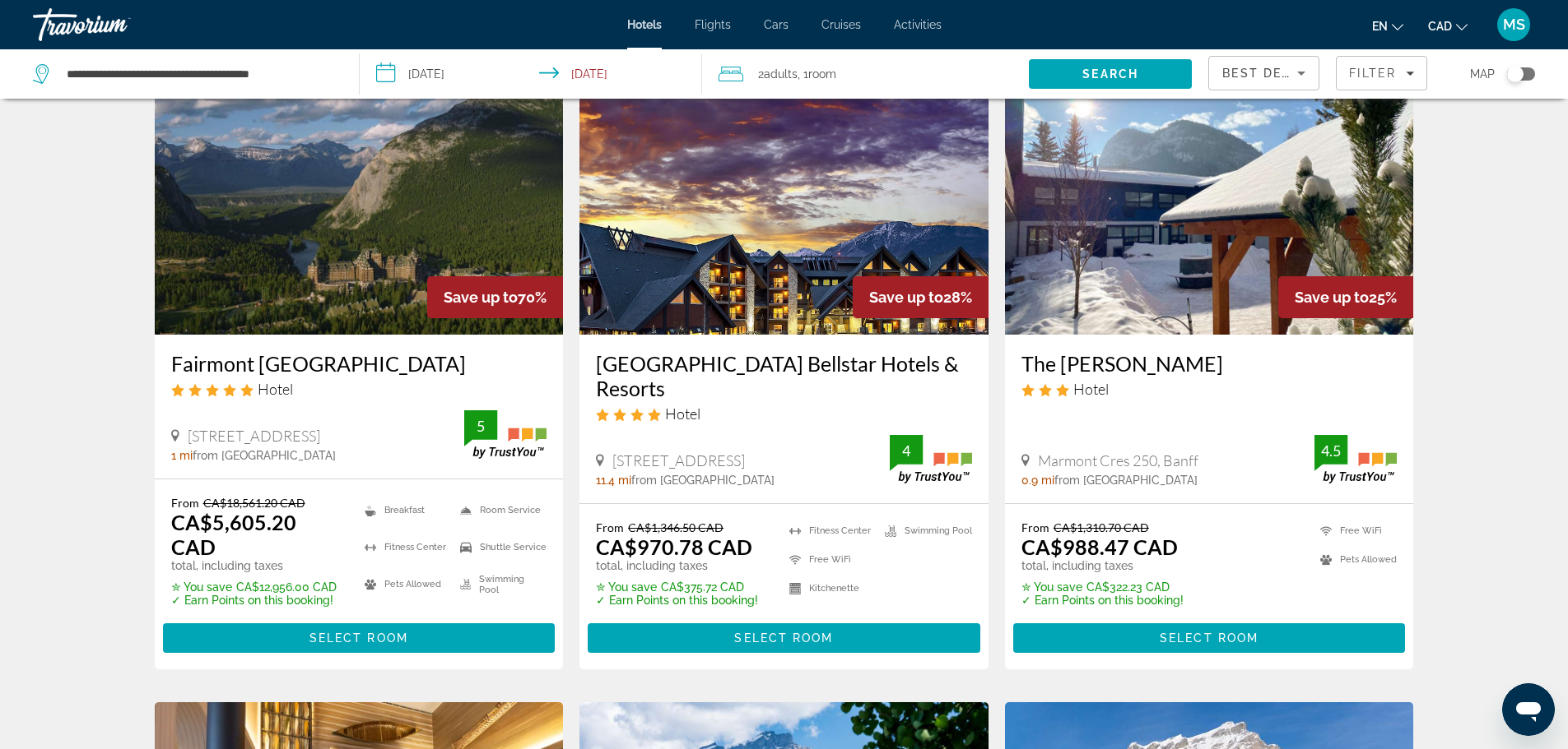
scroll to position [86, 0]
